Goal: Task Accomplishment & Management: Manage account settings

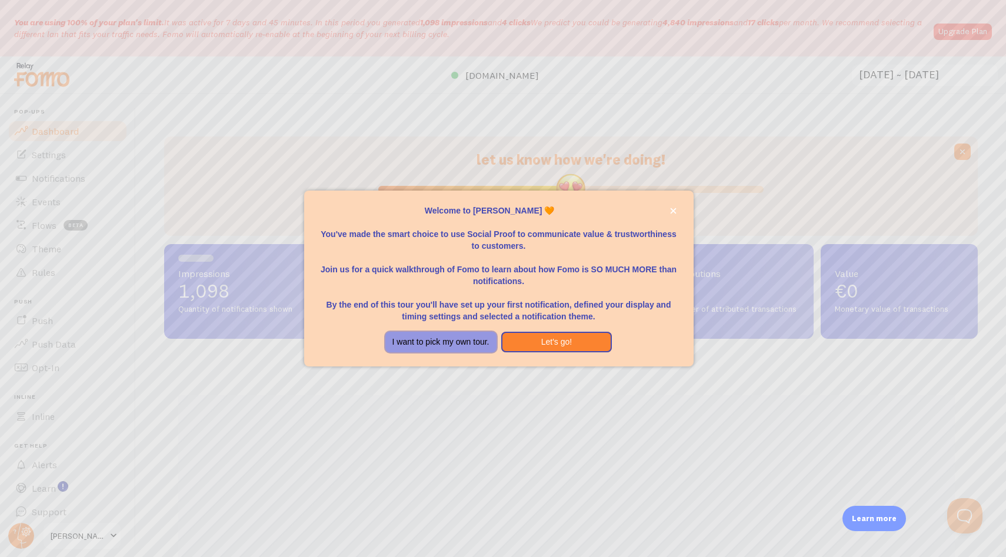
click at [456, 334] on button "I want to pick my own tour." at bounding box center [440, 342] width 111 height 21
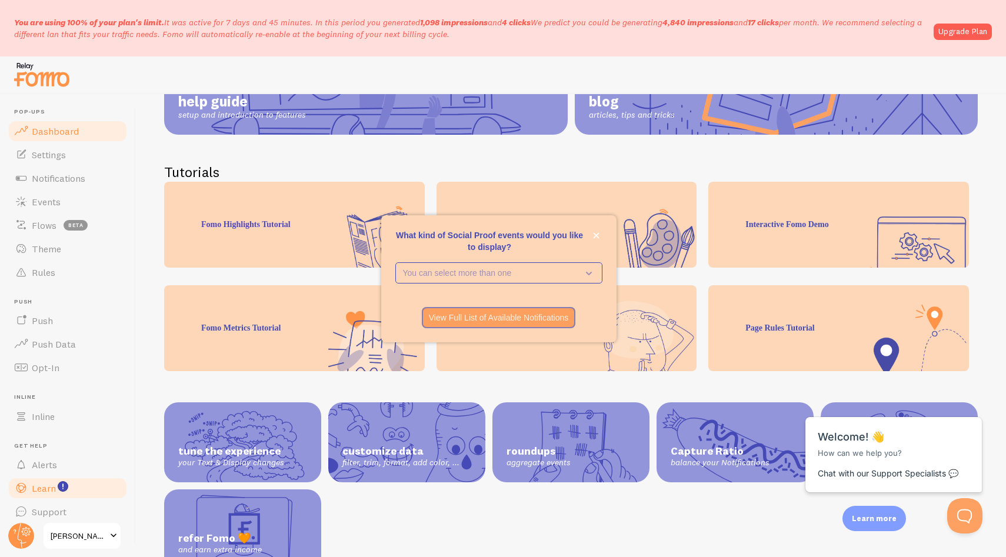
click at [61, 131] on span "Dashboard" at bounding box center [55, 131] width 47 height 12
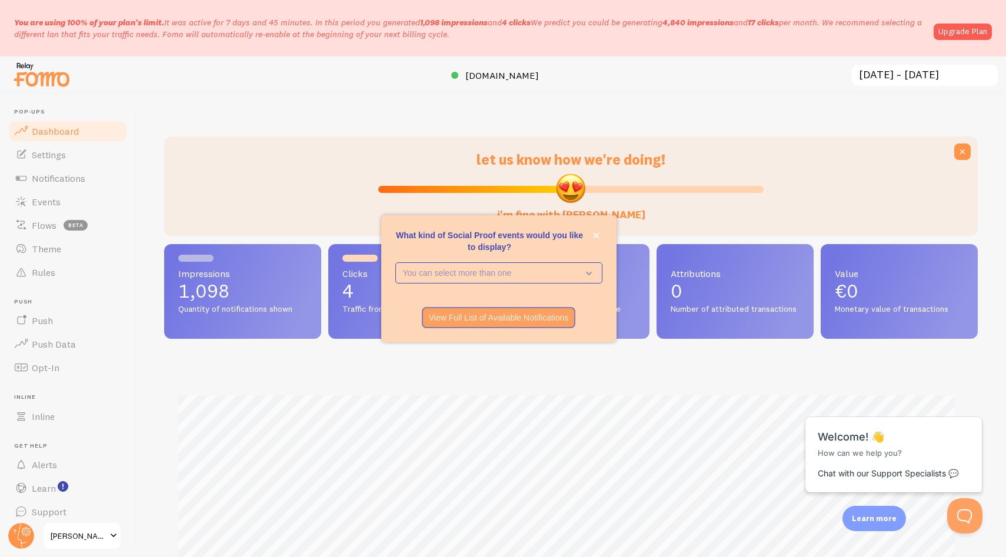
scroll to position [309, 805]
click at [596, 235] on icon "close," at bounding box center [596, 235] width 6 height 6
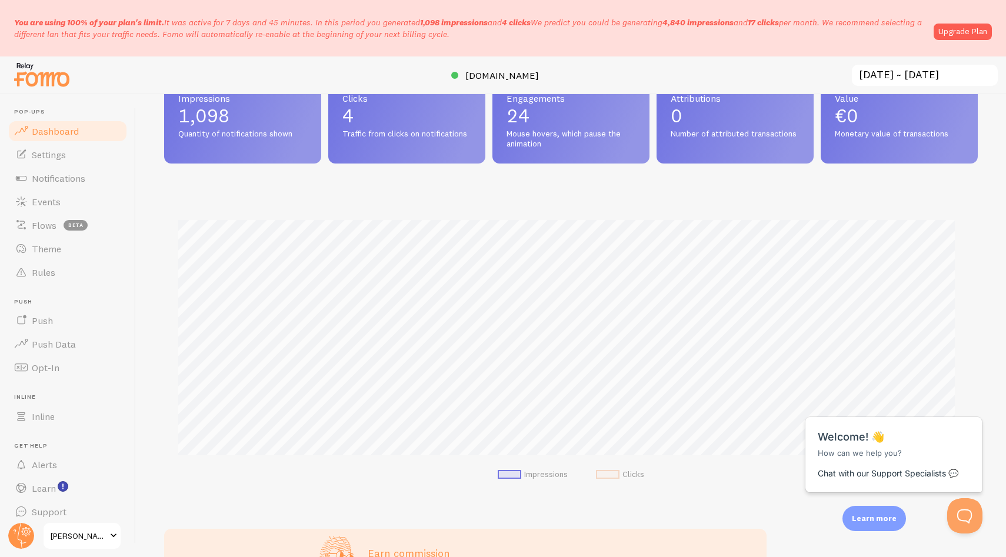
scroll to position [178, 0]
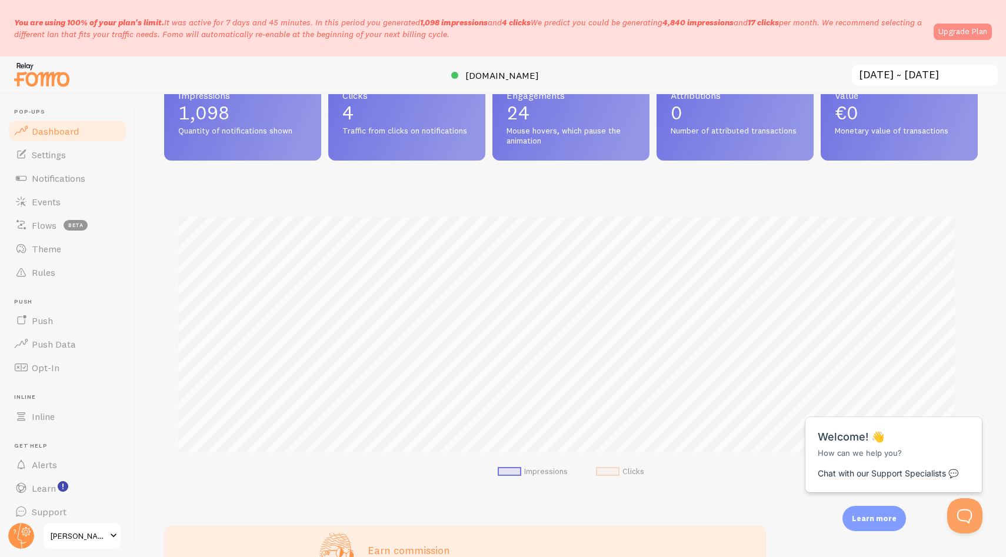
click at [952, 32] on link "Upgrade Plan" at bounding box center [962, 32] width 58 height 16
